Goal: Transaction & Acquisition: Purchase product/service

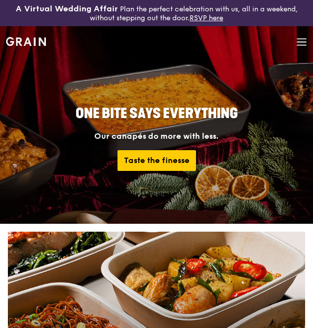
click at [302, 44] on icon at bounding box center [302, 42] width 11 height 11
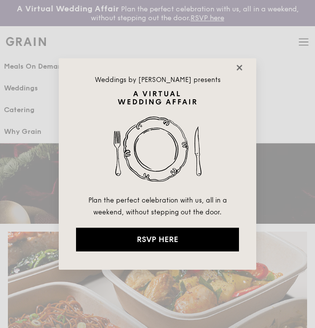
click at [239, 67] on icon at bounding box center [239, 67] width 5 height 5
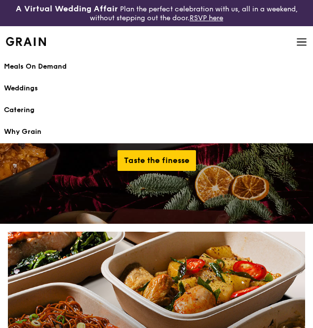
click at [42, 67] on div "Meals On Demand" at bounding box center [157, 67] width 306 height 10
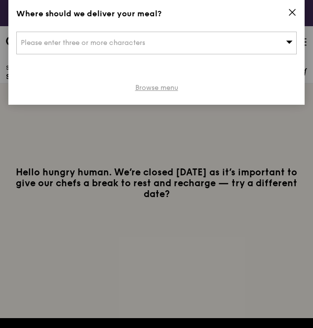
click at [169, 86] on link "Browse menu" at bounding box center [156, 88] width 43 height 10
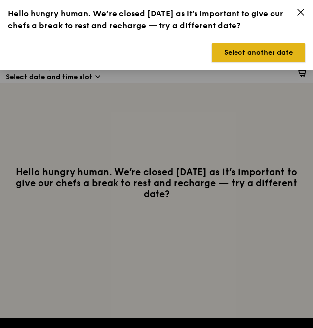
click at [265, 47] on button "Select another date" at bounding box center [258, 53] width 93 height 19
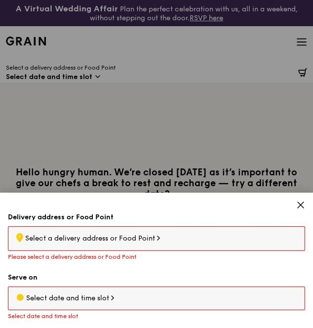
click at [305, 206] on icon at bounding box center [301, 205] width 9 height 9
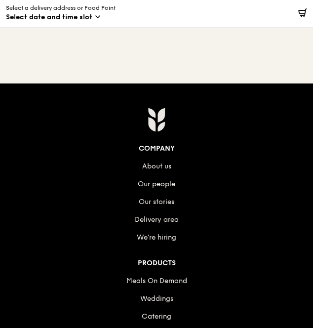
scroll to position [232, 0]
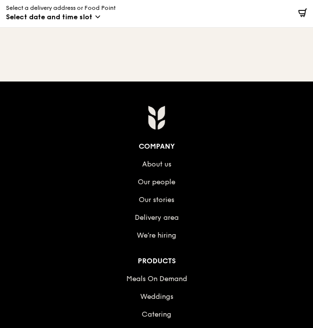
click at [70, 14] on span "Select date and time slot" at bounding box center [49, 17] width 87 height 10
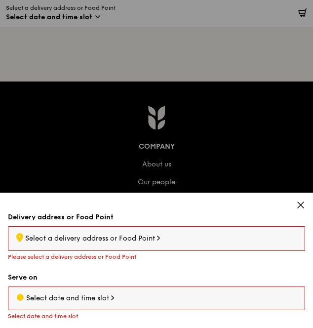
click at [75, 239] on span "Select a delivery address or Food Point" at bounding box center [90, 238] width 130 height 8
